Goal: Task Accomplishment & Management: Use online tool/utility

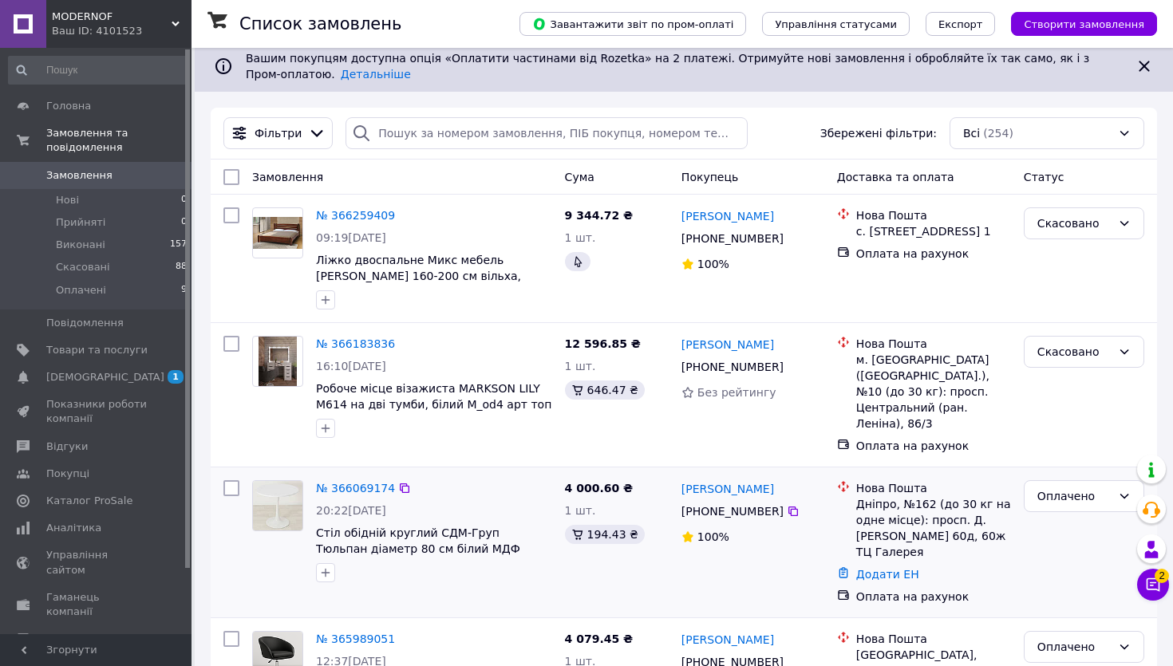
scroll to position [132, 0]
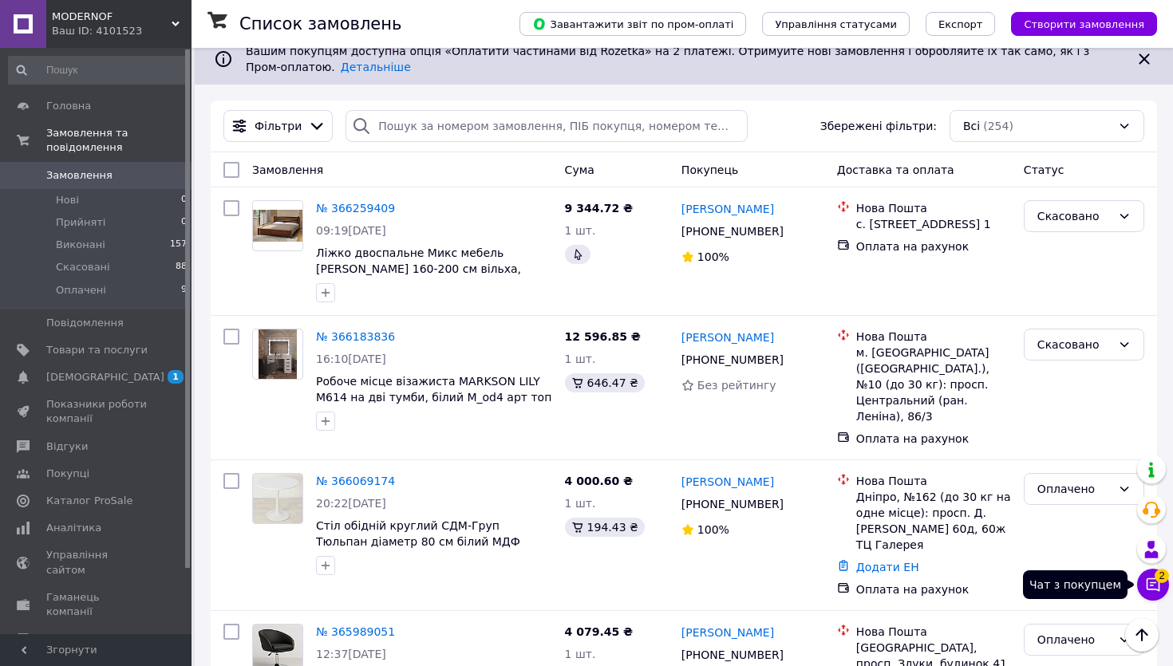
click at [1151, 588] on icon at bounding box center [1153, 585] width 16 height 16
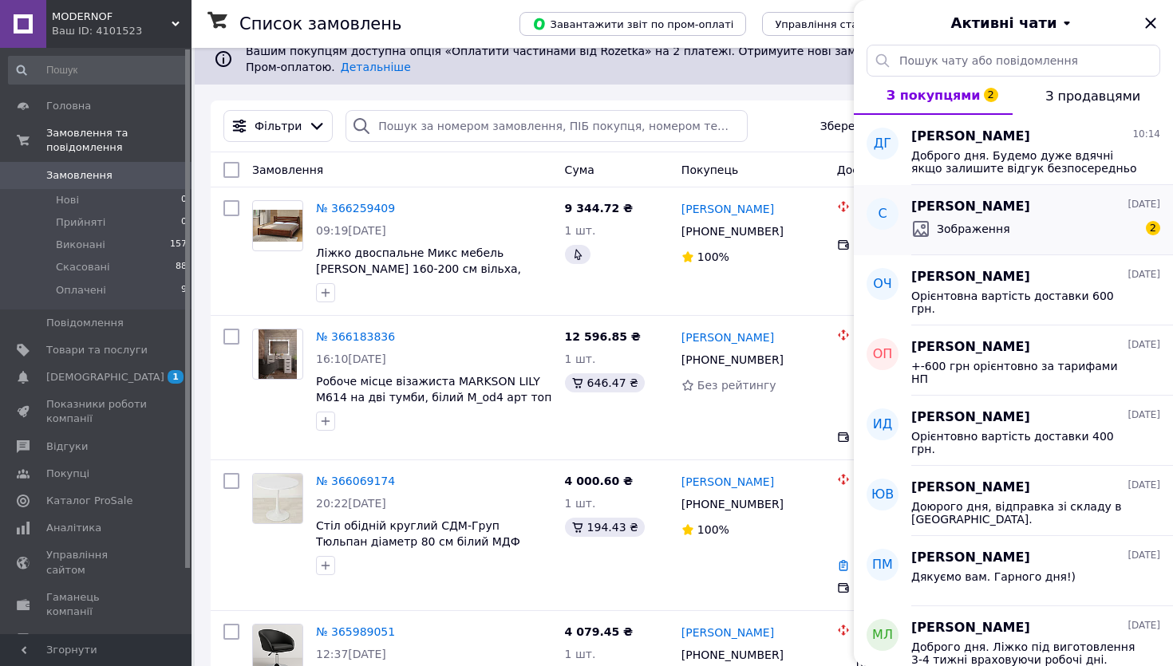
click at [972, 221] on span "Зображення" at bounding box center [973, 229] width 73 height 16
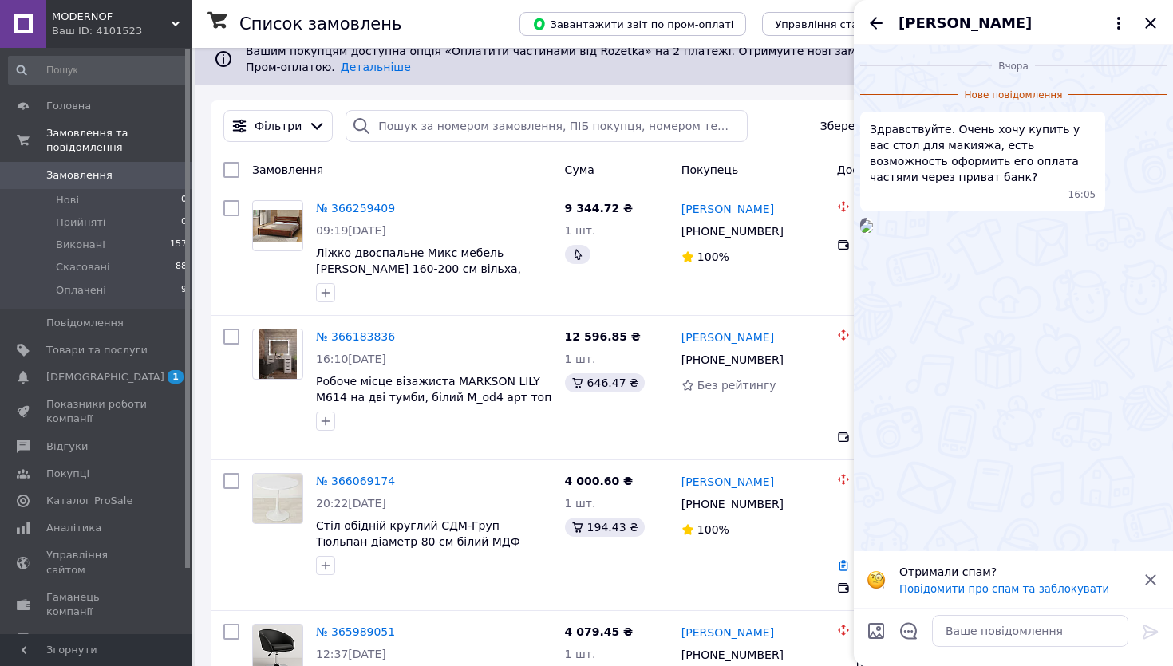
click at [1156, 27] on icon "Закрити" at bounding box center [1150, 23] width 19 height 19
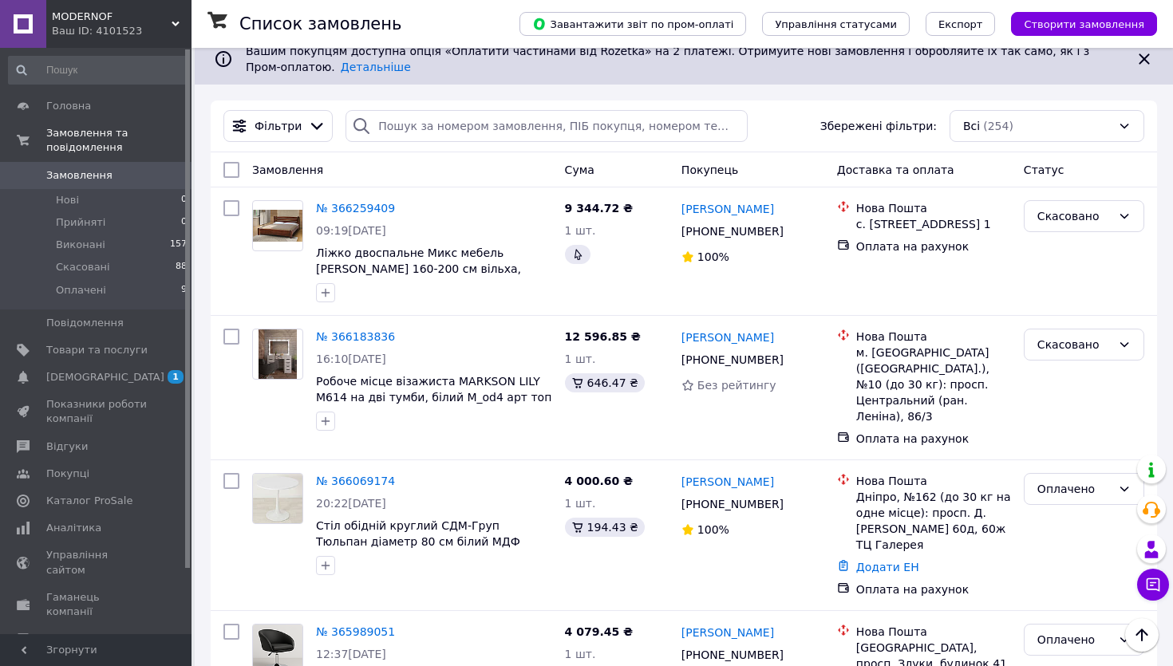
scroll to position [0, 0]
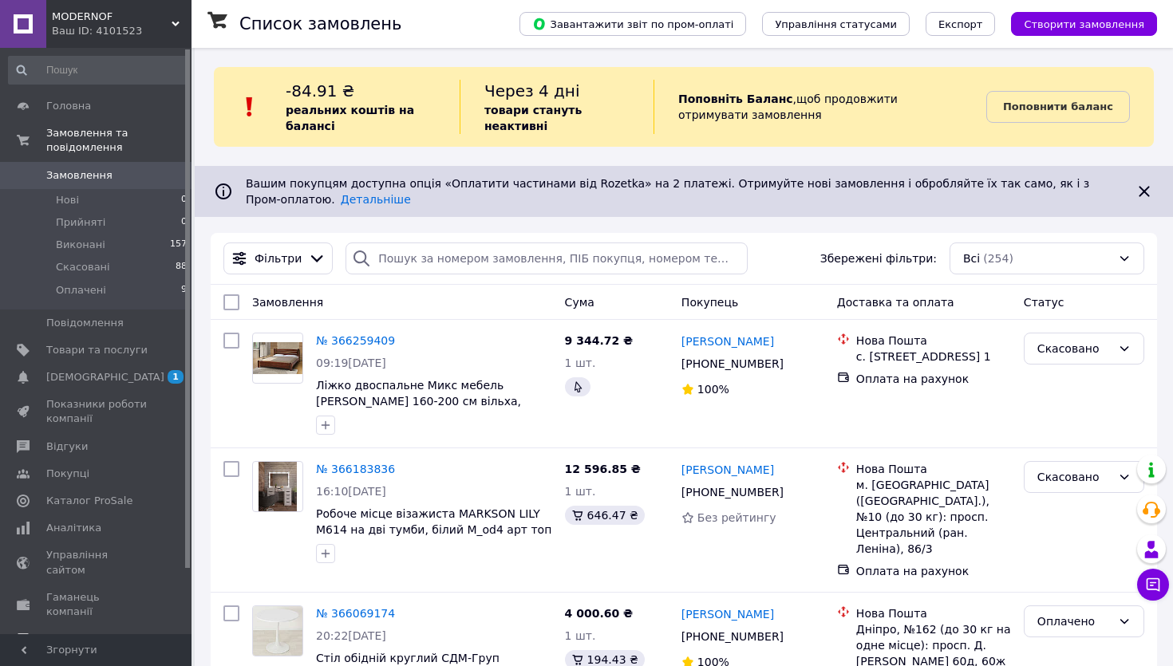
click at [65, 495] on span "Каталог ProSale" at bounding box center [89, 501] width 86 height 14
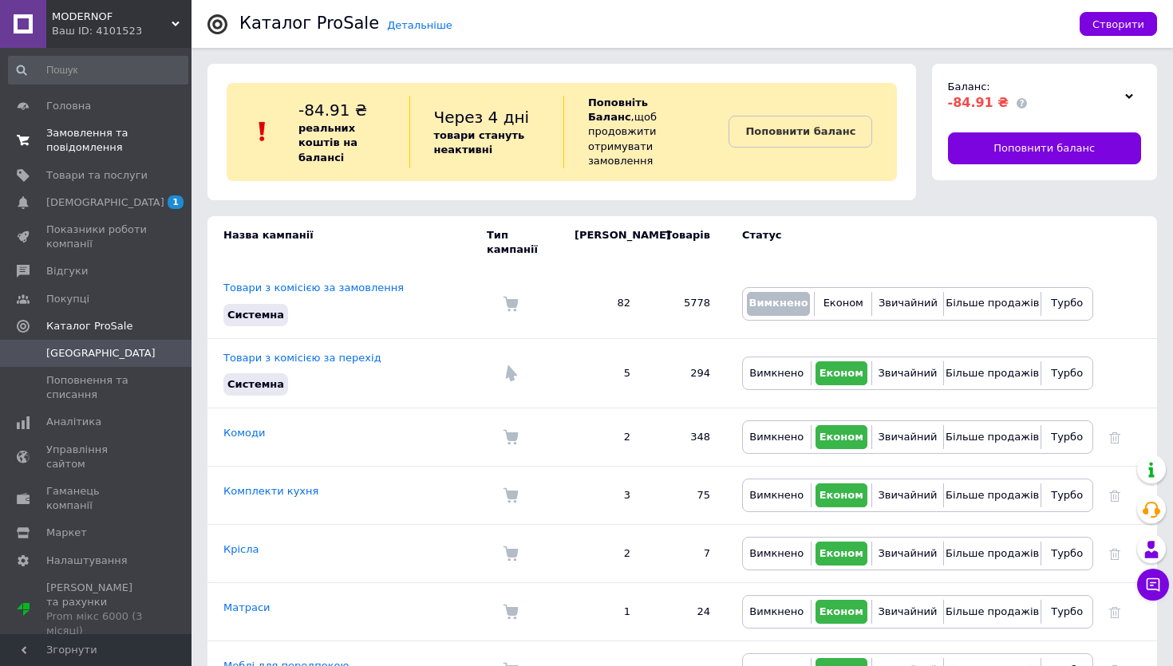
click at [75, 128] on span "Замовлення та повідомлення" at bounding box center [96, 140] width 101 height 29
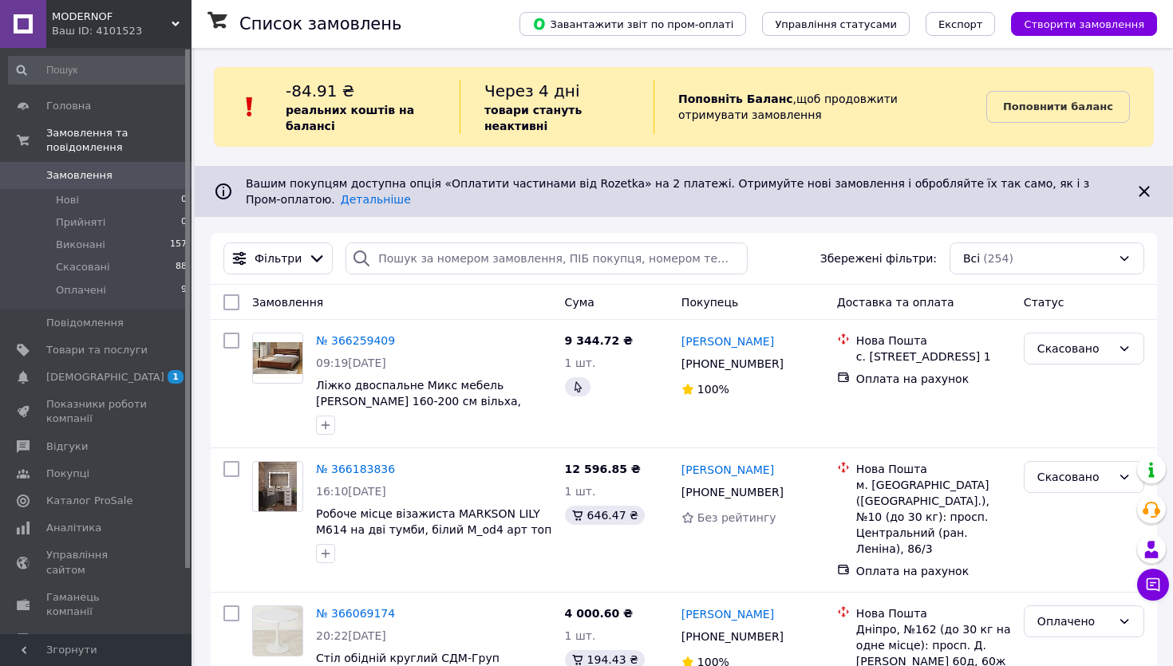
scroll to position [1, 0]
click at [97, 357] on span "Товари та послуги" at bounding box center [96, 350] width 101 height 14
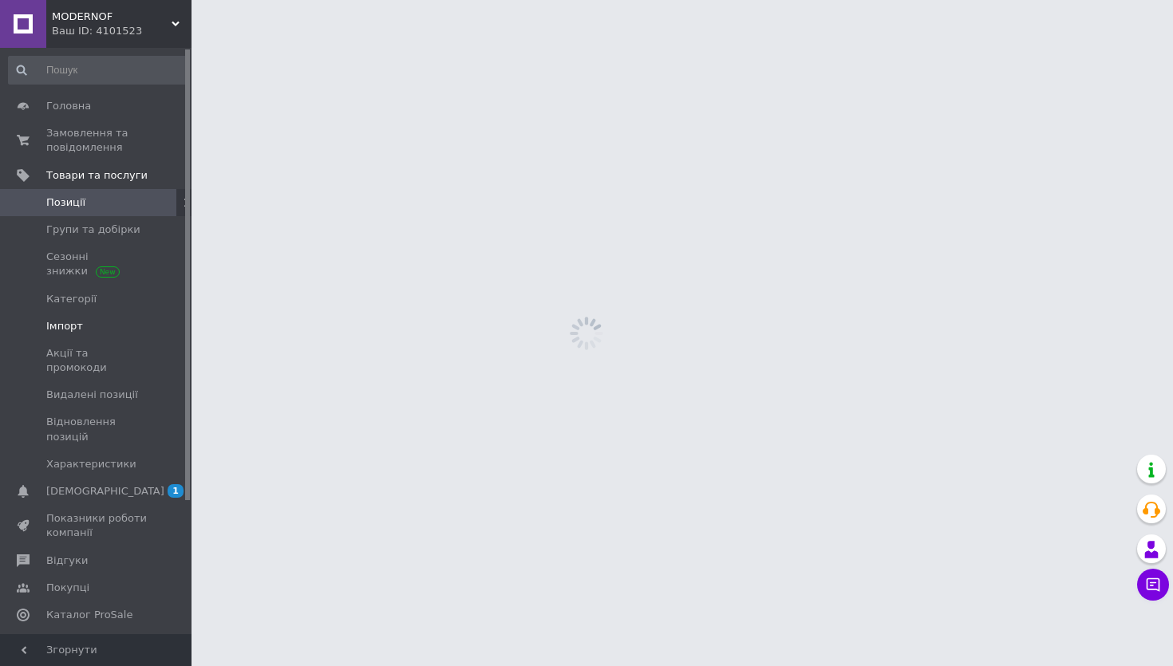
click at [73, 322] on span "Імпорт" at bounding box center [64, 326] width 37 height 14
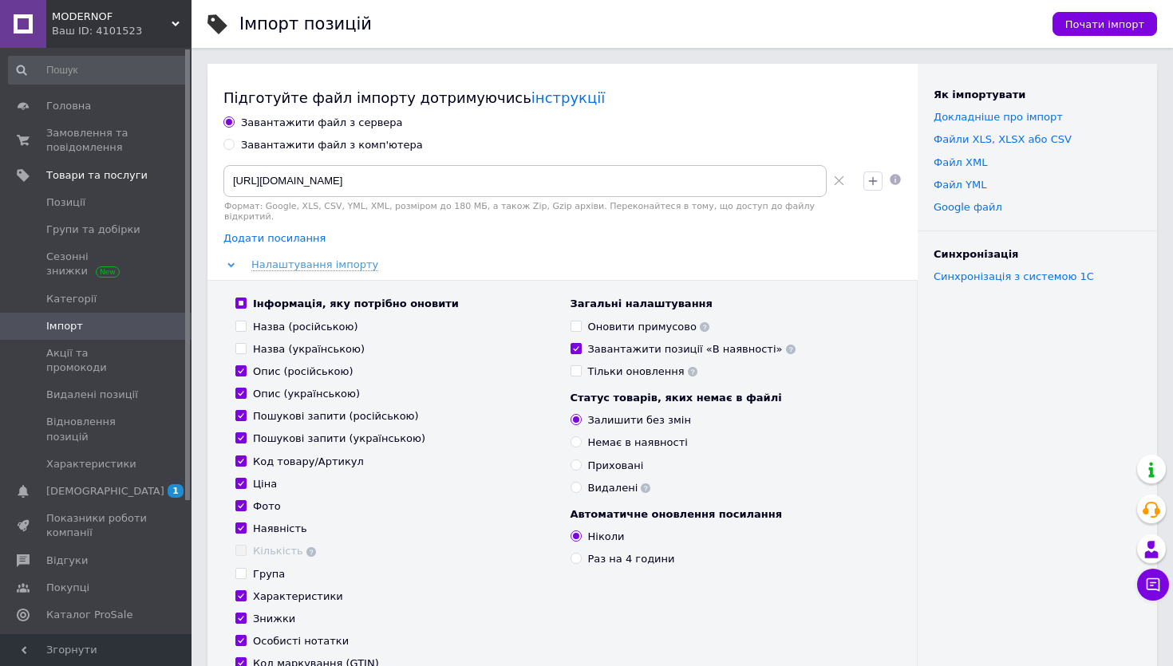
click at [241, 232] on span "Додати посилання" at bounding box center [274, 238] width 102 height 13
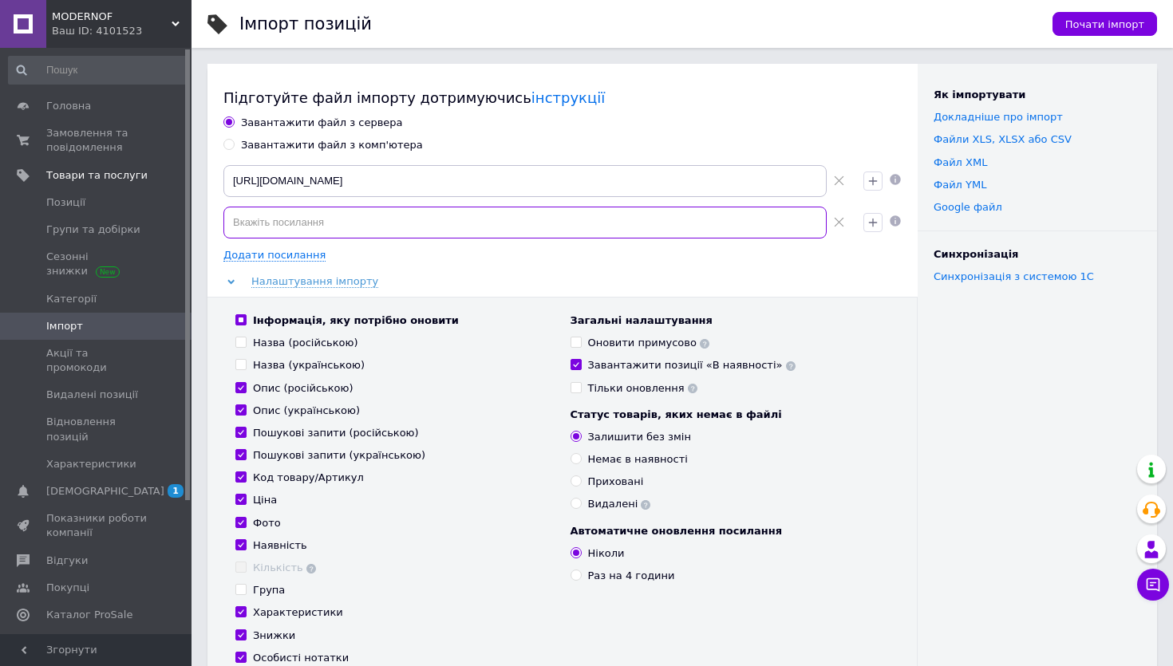
click at [317, 219] on input at bounding box center [524, 223] width 603 height 32
paste input "[URL][DOMAIN_NAME]"
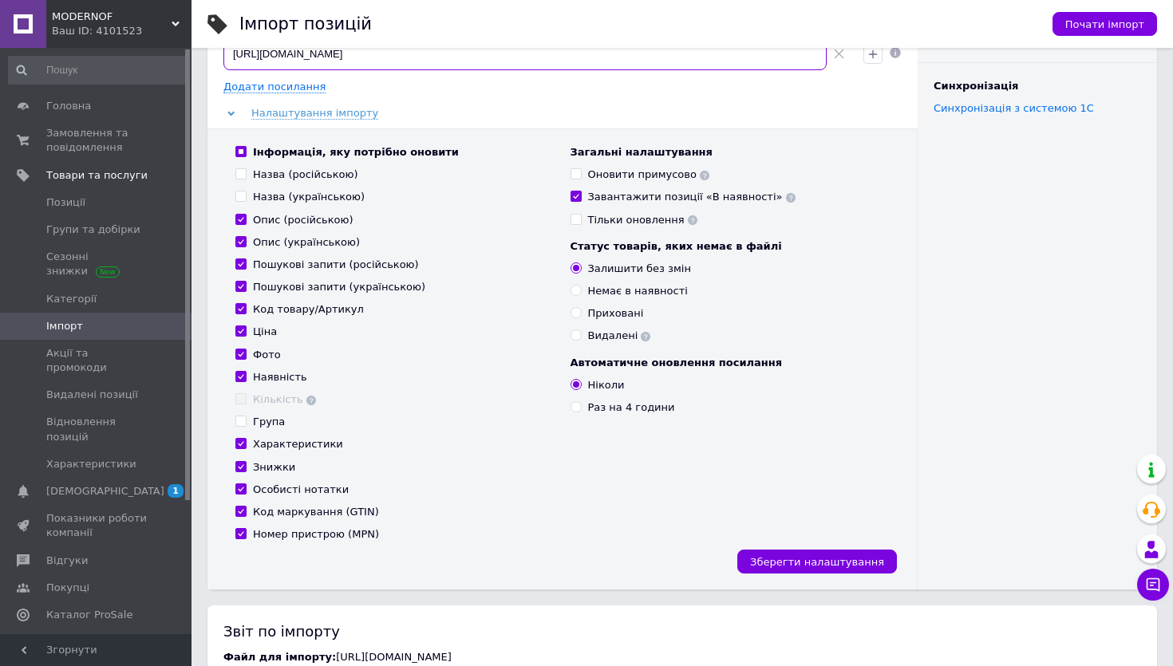
scroll to position [171, 0]
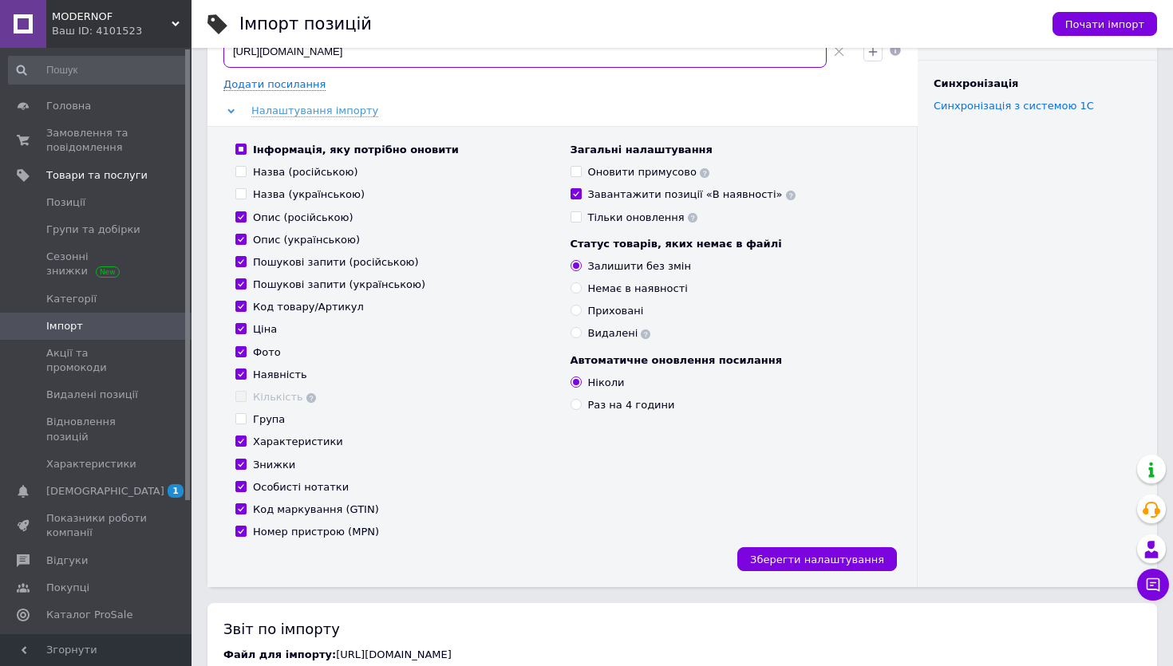
type input "[URL][DOMAIN_NAME]"
click at [645, 407] on div "Раз на 4 години" at bounding box center [631, 405] width 87 height 14
click at [581, 407] on input "Раз на 4 години" at bounding box center [575, 404] width 10 height 10
radio input "true"
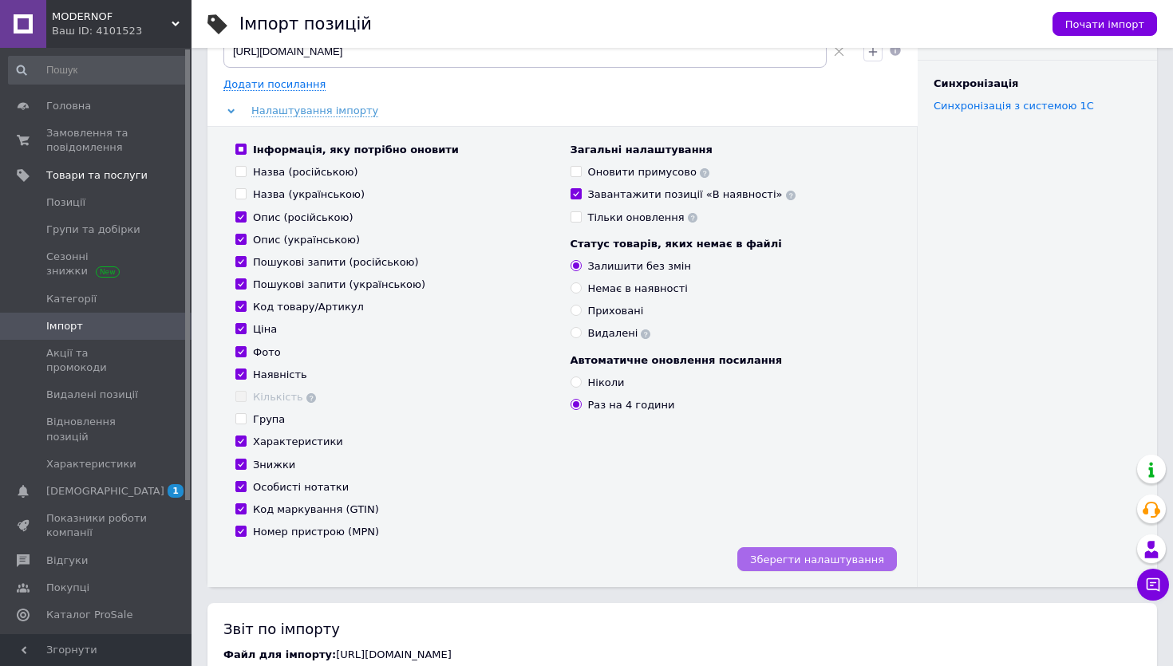
click at [788, 552] on button "Зберегти налаштування" at bounding box center [817, 559] width 160 height 24
drag, startPoint x: 795, startPoint y: 558, endPoint x: 866, endPoint y: 452, distance: 126.6
click at [795, 557] on span "Зберегти налаштування" at bounding box center [817, 560] width 134 height 12
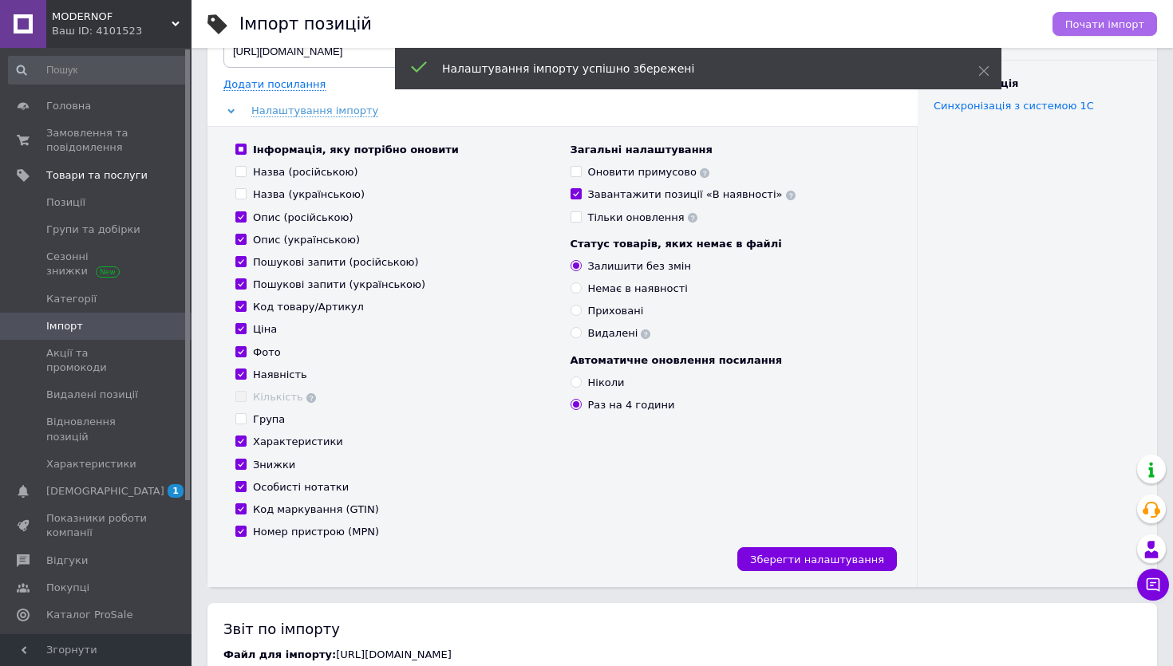
click at [1083, 30] on button "Почати імпорт" at bounding box center [1104, 24] width 105 height 24
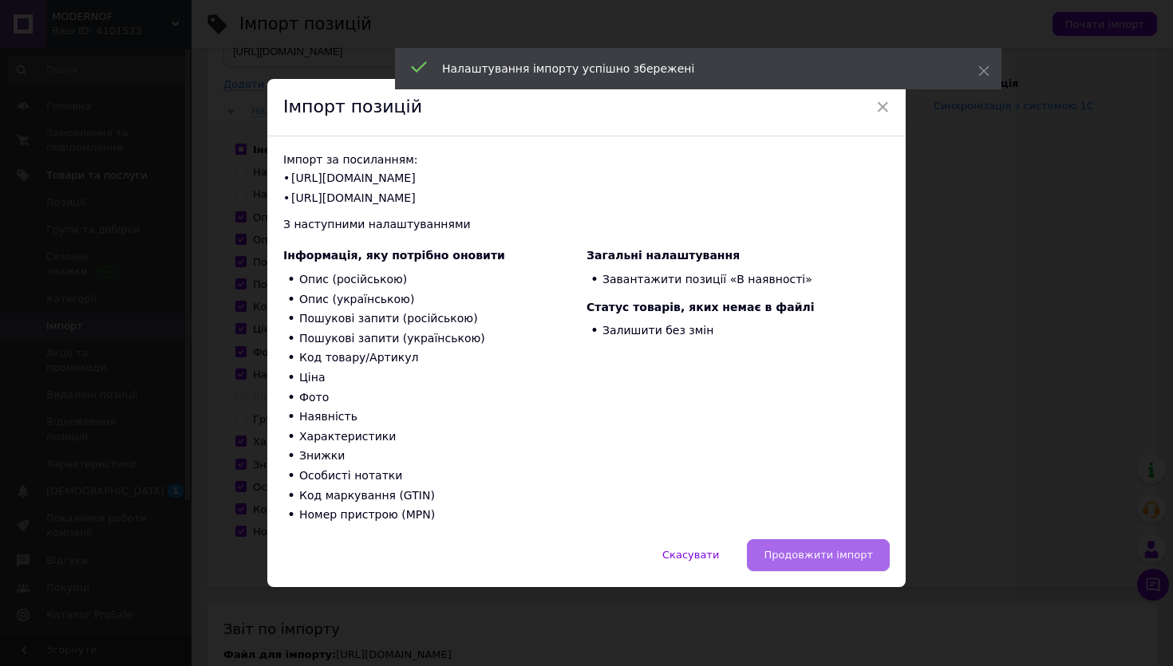
click at [858, 546] on button "Продовжити імпорт" at bounding box center [818, 555] width 143 height 32
